Goal: Information Seeking & Learning: Compare options

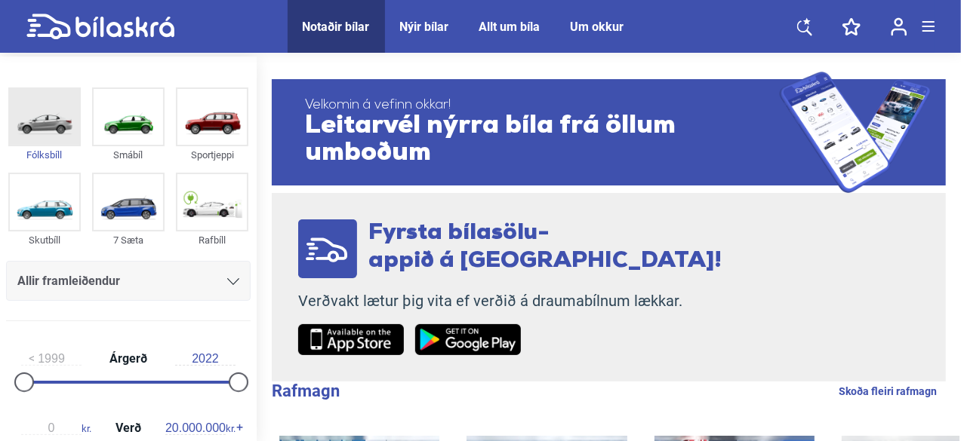
click at [51, 108] on img at bounding box center [44, 117] width 69 height 56
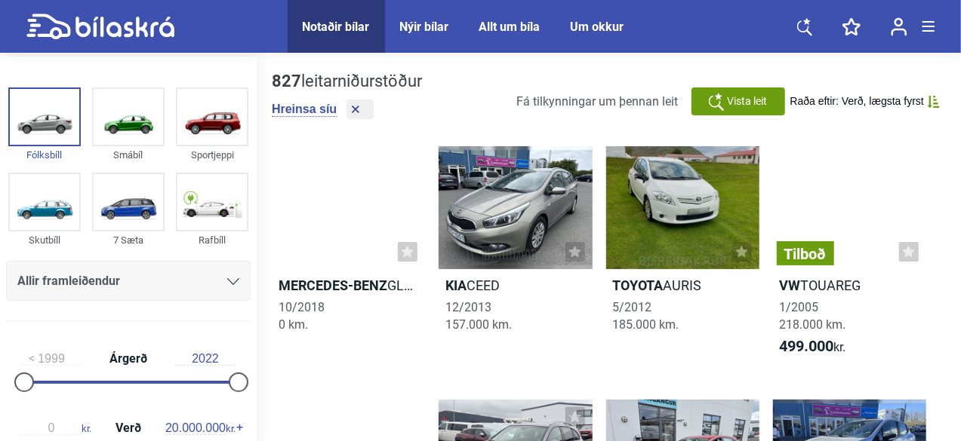
scroll to position [108, 0]
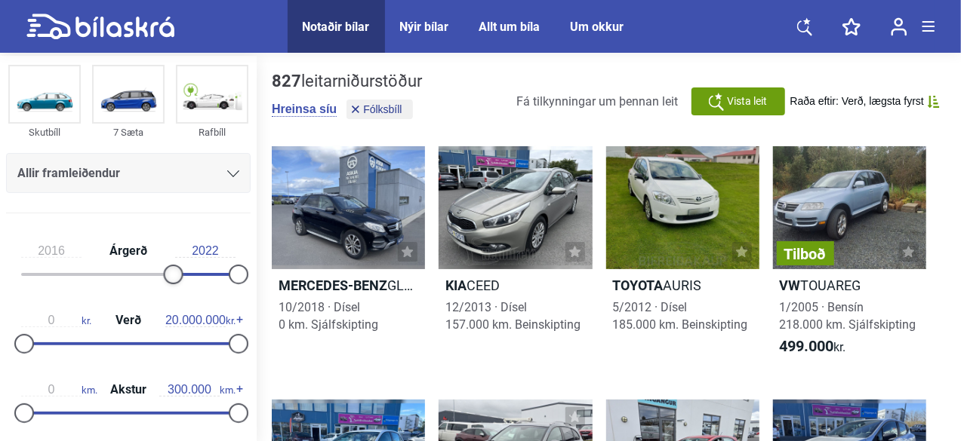
type input "2017"
drag, startPoint x: 26, startPoint y: 272, endPoint x: 194, endPoint y: 285, distance: 168.8
click at [194, 285] on div "2017 Árgerð 2022" at bounding box center [128, 260] width 244 height 69
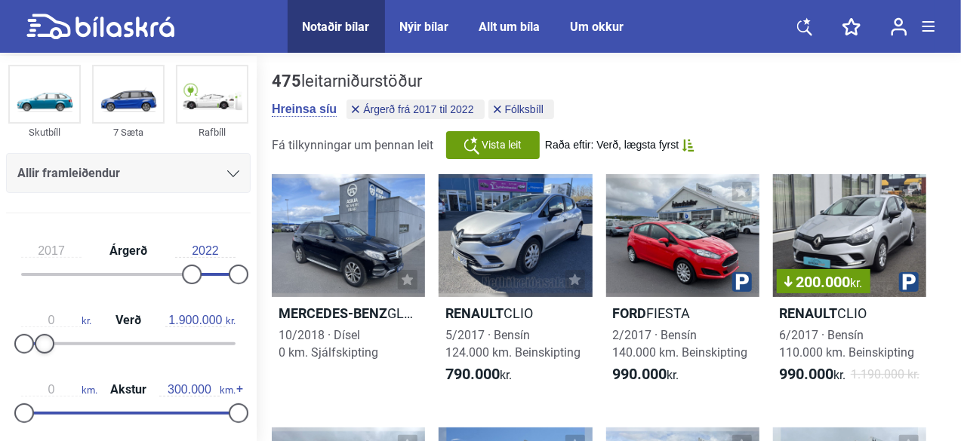
type input "2.000.000"
drag, startPoint x: 239, startPoint y: 345, endPoint x: 51, endPoint y: 325, distance: 188.9
click at [51, 325] on div "0 kr. Verð 2.000.000 kr." at bounding box center [128, 329] width 244 height 69
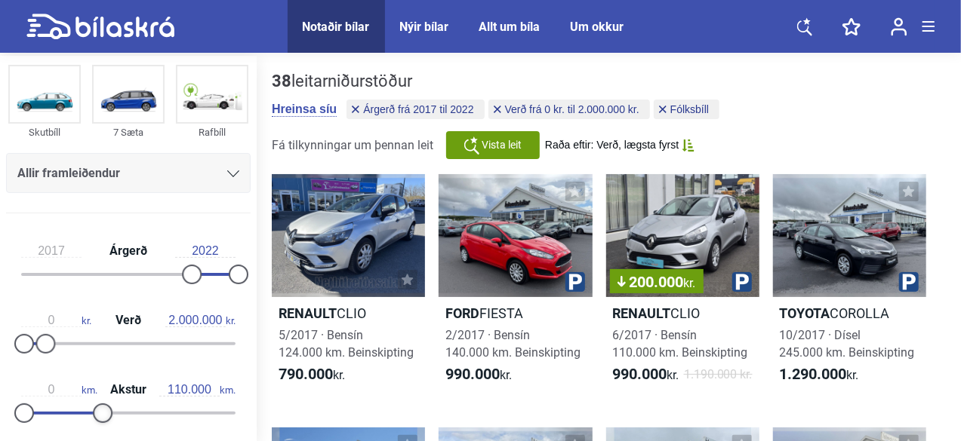
type input "120.000"
drag, startPoint x: 232, startPoint y: 410, endPoint x: 104, endPoint y: 401, distance: 127.8
click at [104, 401] on div "0 km. Akstur 120.000 km." at bounding box center [128, 398] width 244 height 69
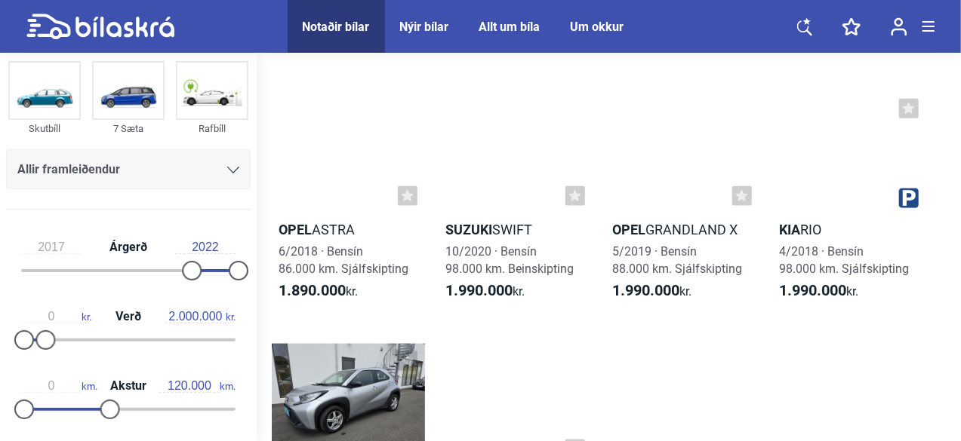
scroll to position [879, 0]
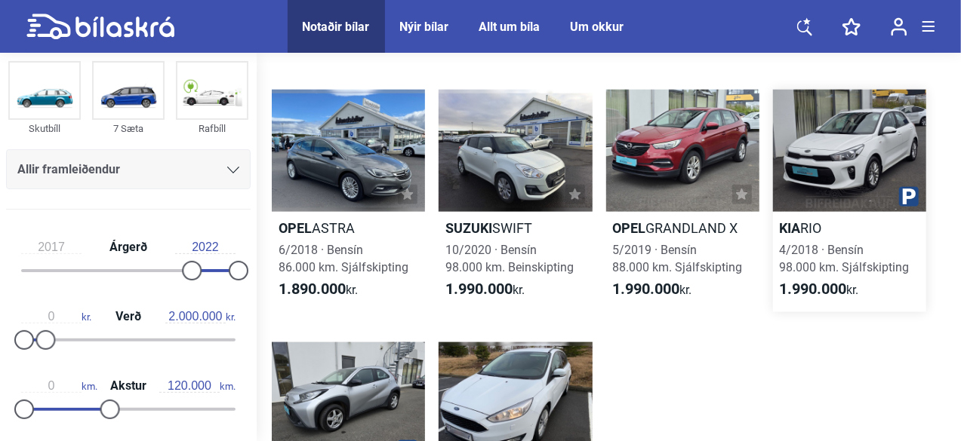
click at [830, 173] on div at bounding box center [849, 151] width 153 height 123
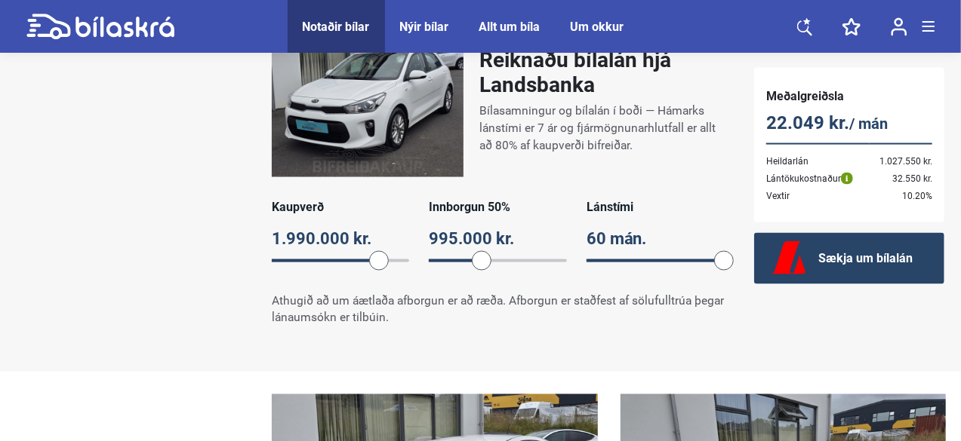
scroll to position [1128, 0]
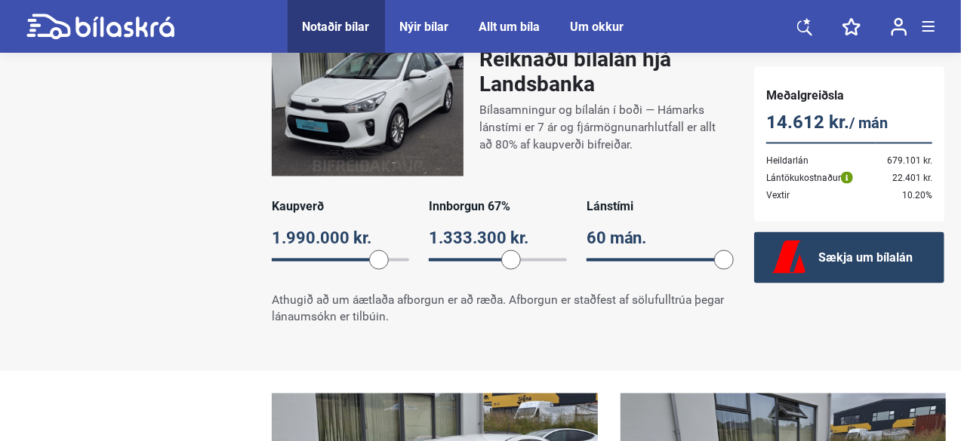
drag, startPoint x: 483, startPoint y: 263, endPoint x: 510, endPoint y: 263, distance: 27.2
click at [510, 263] on span at bounding box center [511, 261] width 20 height 20
drag, startPoint x: 723, startPoint y: 260, endPoint x: 626, endPoint y: 261, distance: 96.6
click at [626, 261] on span at bounding box center [632, 261] width 20 height 20
click at [611, 283] on div "Reiknaðu bílalán hjá Landsbanka Bílasamningur og bílalán í boði — Hámarks lánst…" at bounding box center [498, 175] width 482 height 334
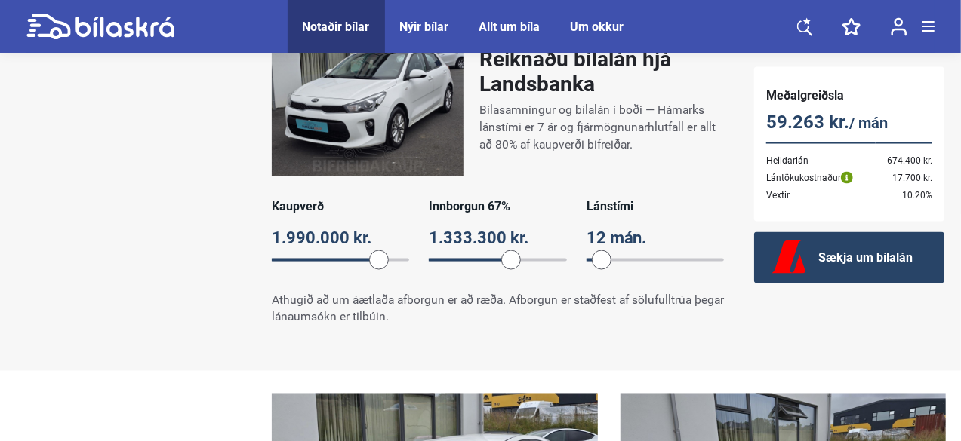
drag, startPoint x: 628, startPoint y: 262, endPoint x: 595, endPoint y: 258, distance: 33.4
click at [595, 258] on span at bounding box center [602, 261] width 20 height 20
drag, startPoint x: 595, startPoint y: 258, endPoint x: 556, endPoint y: 260, distance: 38.5
click at [556, 260] on div "Kaupverð 1.990.000 kr. 1990000 Innborgun 67% 1.333.300 kr. 67 Lánstími 6 mán. 6" at bounding box center [498, 238] width 452 height 79
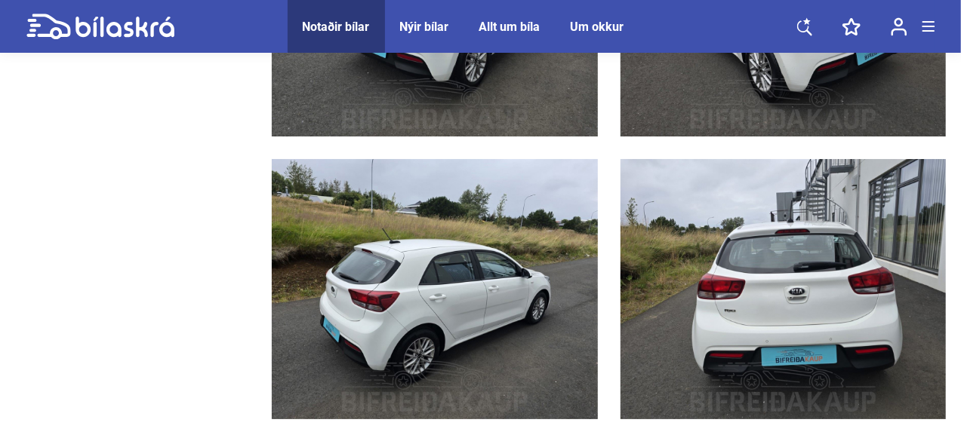
scroll to position [2787, 0]
